Goal: Task Accomplishment & Management: Use online tool/utility

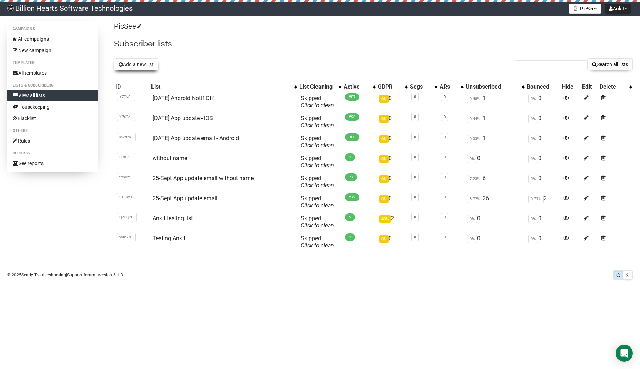
click at [138, 61] on button "Add a new list" at bounding box center [136, 64] width 44 height 12
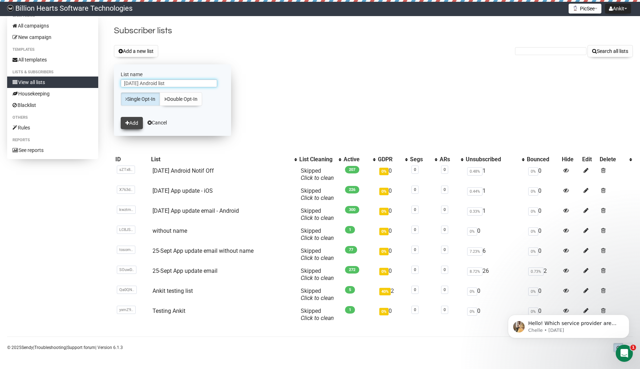
type input "[DATE] Android list"
click at [138, 128] on button "Add" at bounding box center [132, 123] width 22 height 12
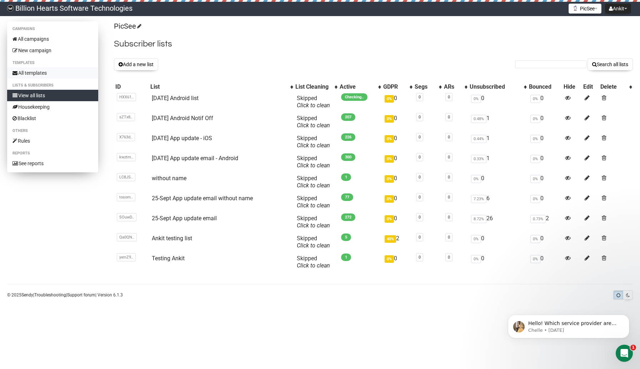
click at [44, 73] on link "All templates" at bounding box center [52, 72] width 91 height 11
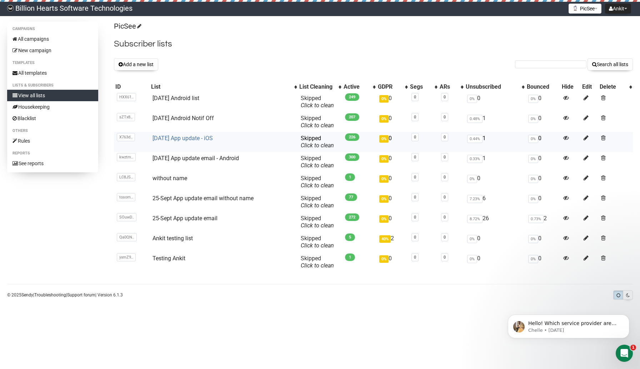
click at [185, 139] on link "[DATE] App update - iOS" at bounding box center [183, 138] width 60 height 7
